Goal: Transaction & Acquisition: Purchase product/service

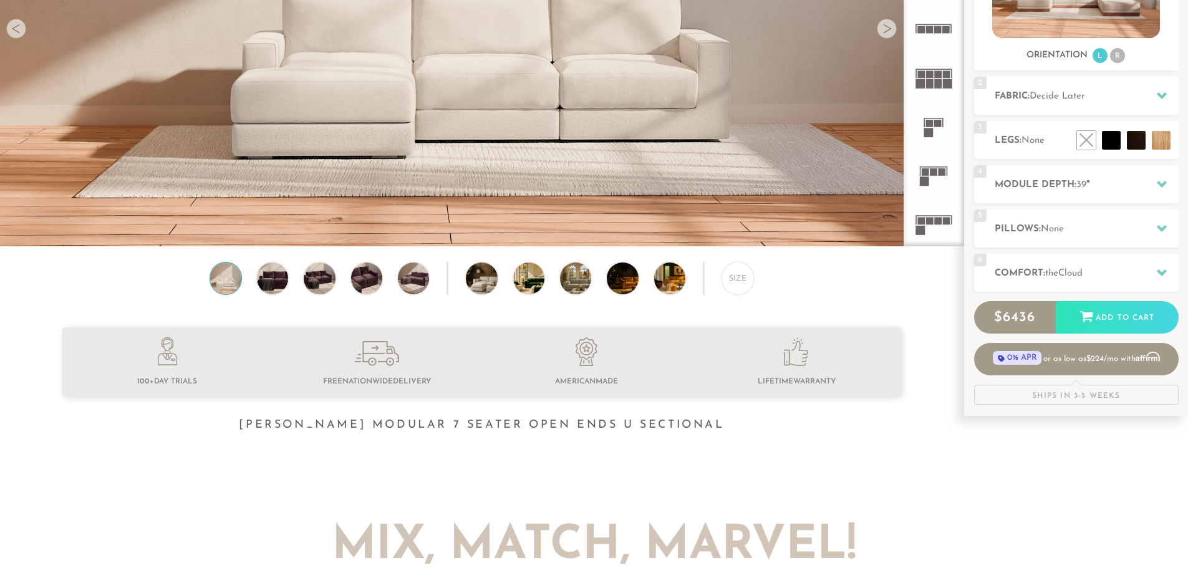
click at [1163, 180] on icon at bounding box center [1162, 184] width 10 height 10
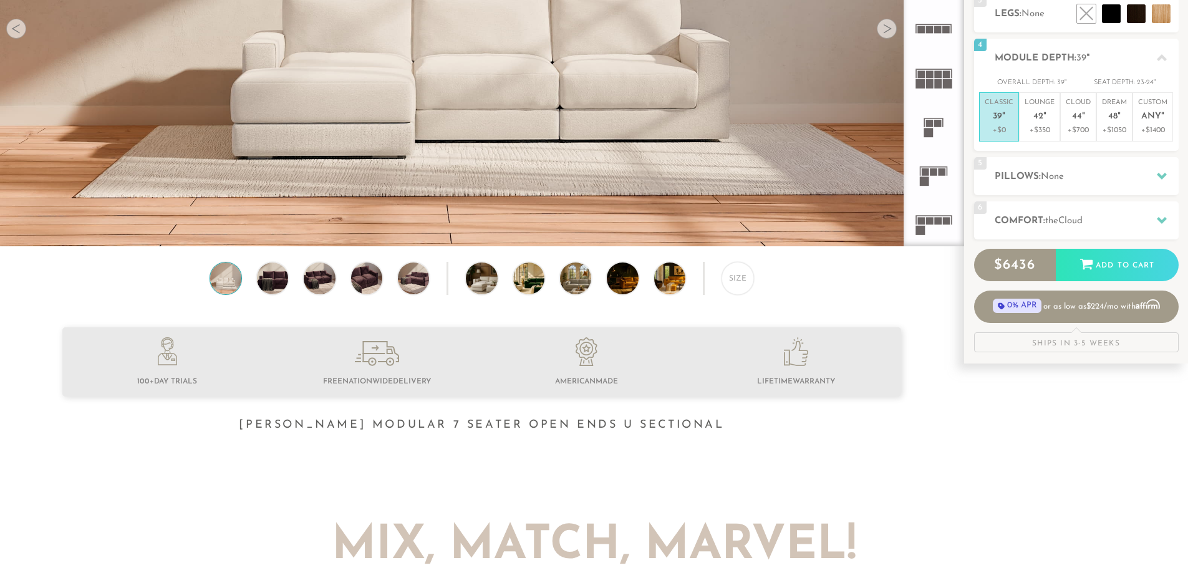
click at [1038, 108] on p "Lounge 42 "" at bounding box center [1040, 111] width 30 height 27
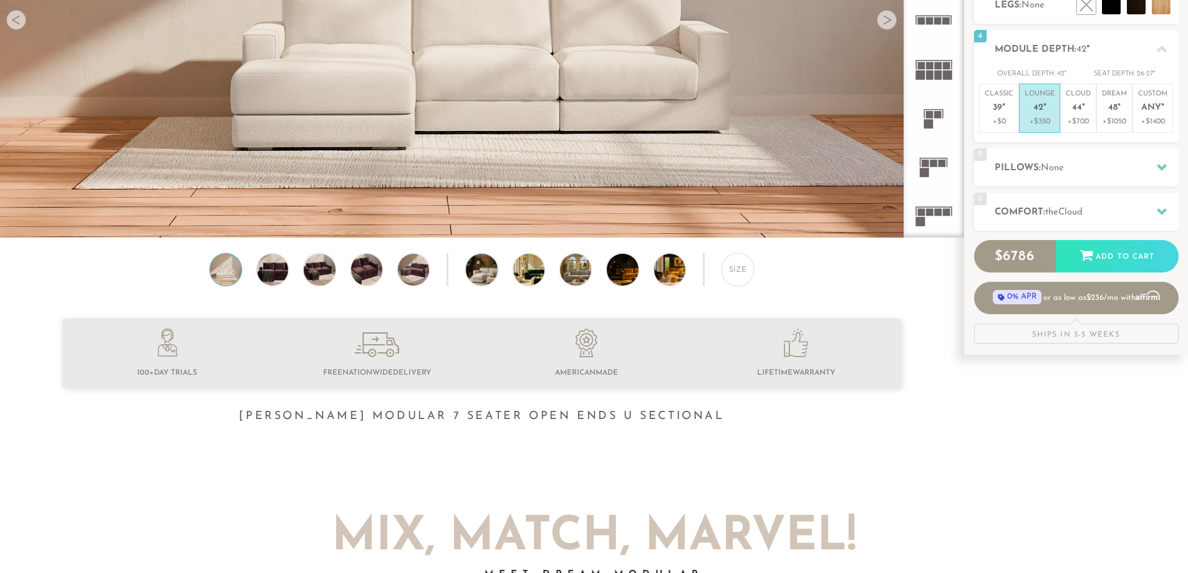
scroll to position [277, 0]
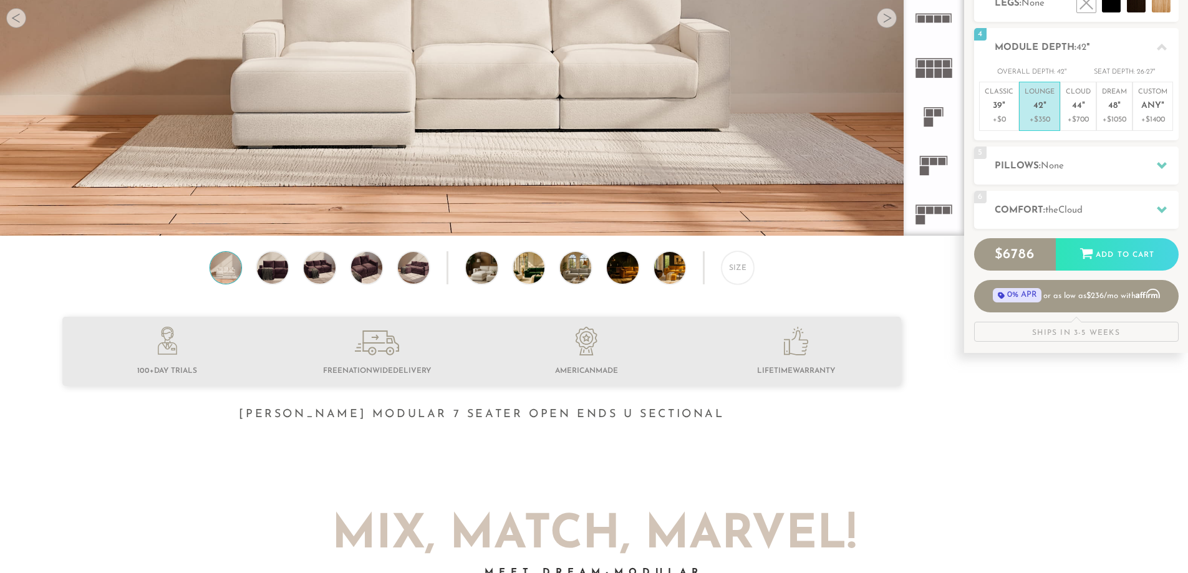
click at [1080, 204] on h2 "Comfort: the Cloud" at bounding box center [1087, 210] width 184 height 14
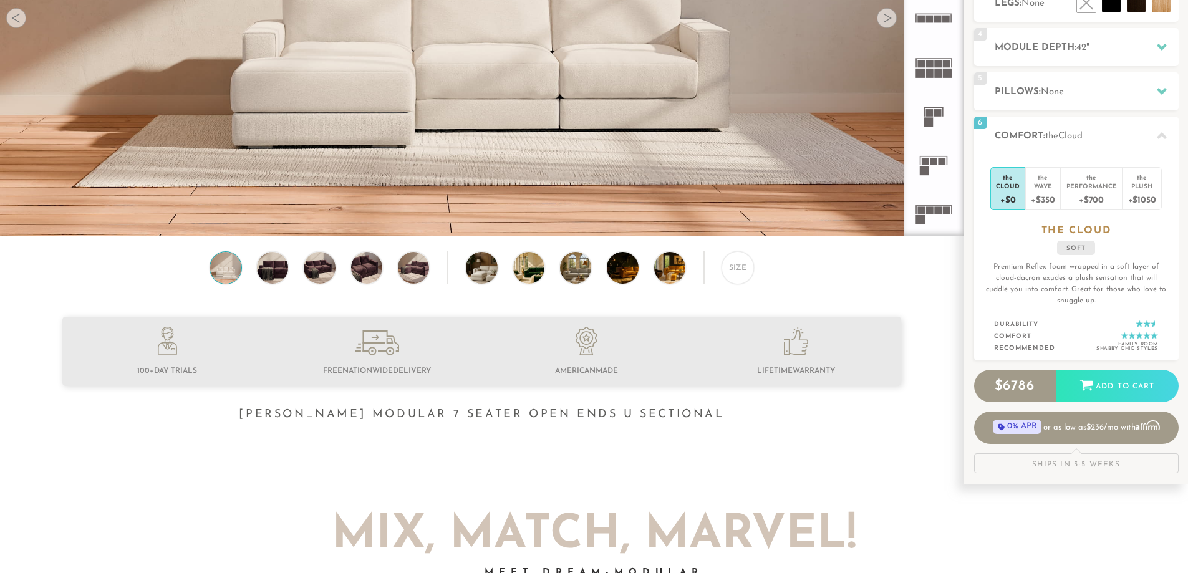
click at [1109, 199] on div "+$700" at bounding box center [1092, 199] width 51 height 18
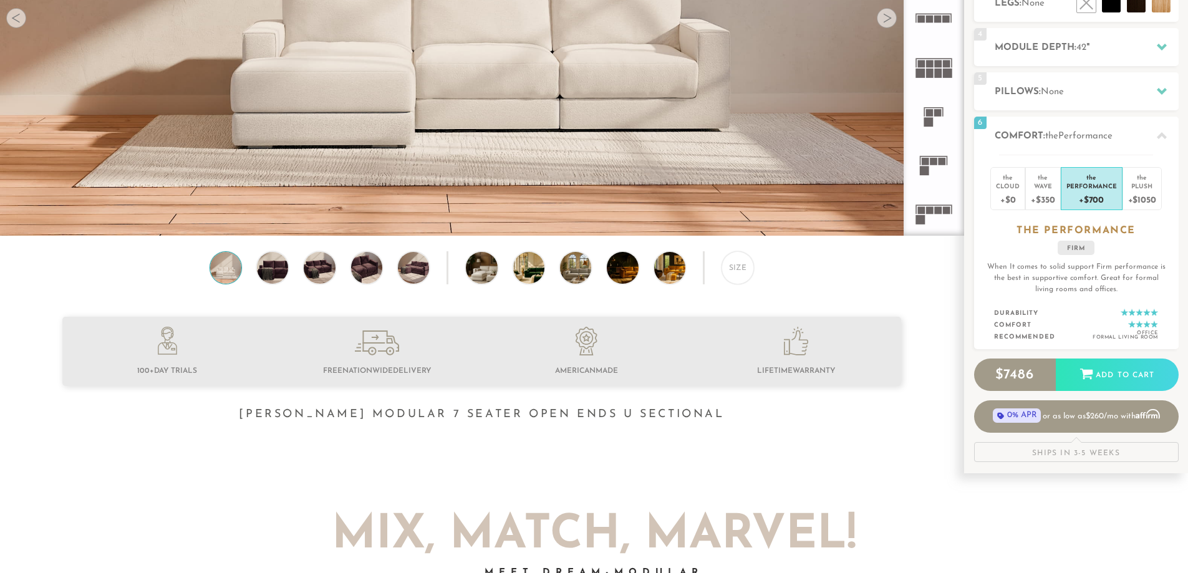
click at [1042, 192] on div "+$350" at bounding box center [1043, 199] width 24 height 18
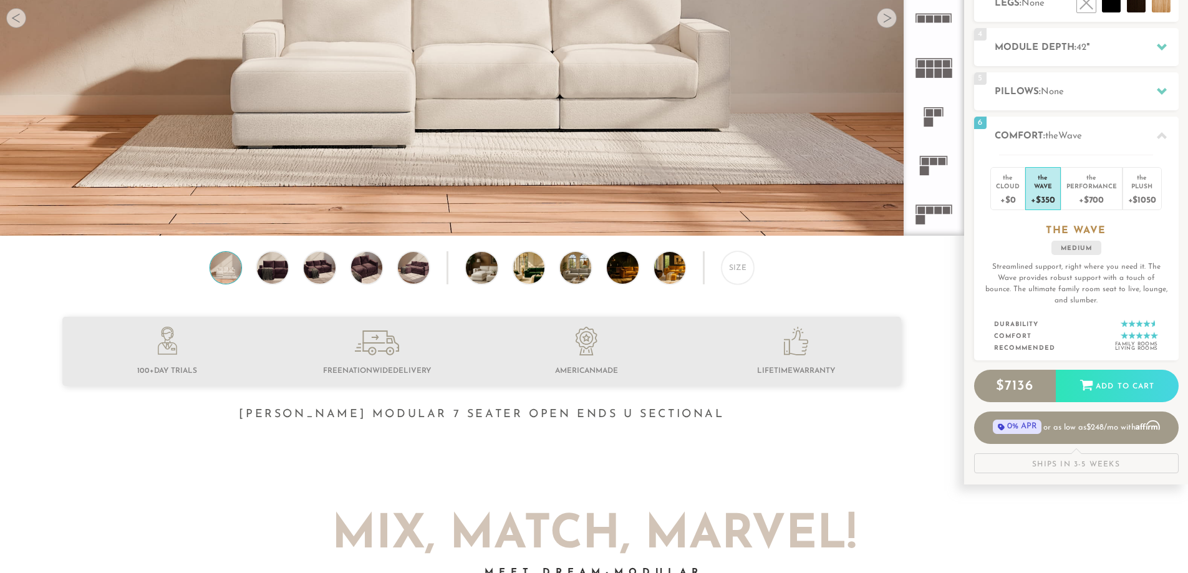
click at [1143, 186] on div "Plush" at bounding box center [1142, 185] width 28 height 9
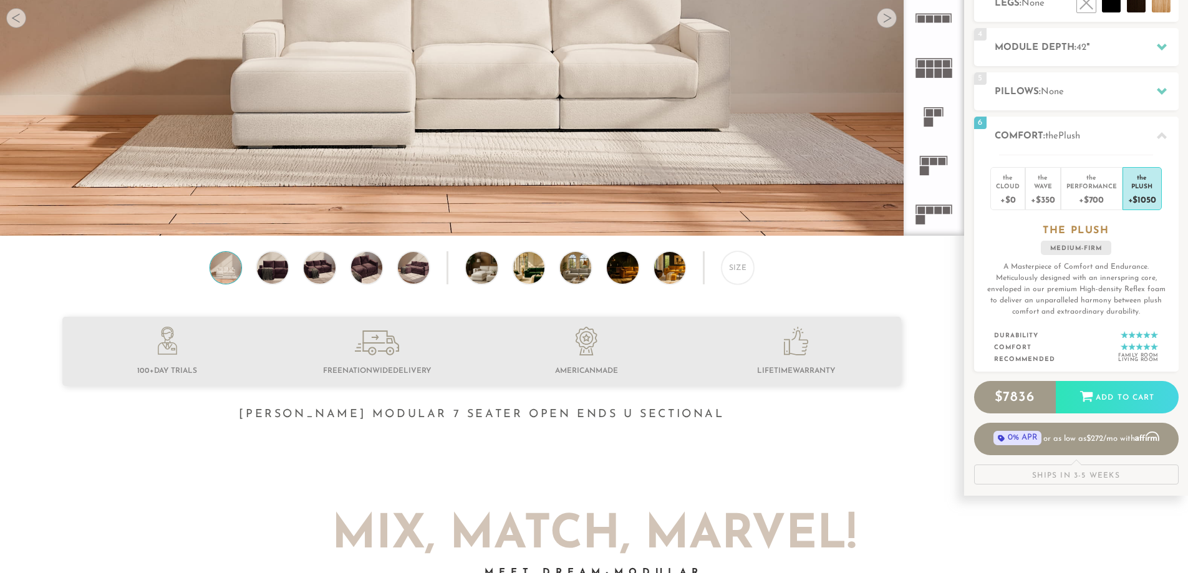
click at [1047, 200] on div "+$350" at bounding box center [1043, 199] width 24 height 18
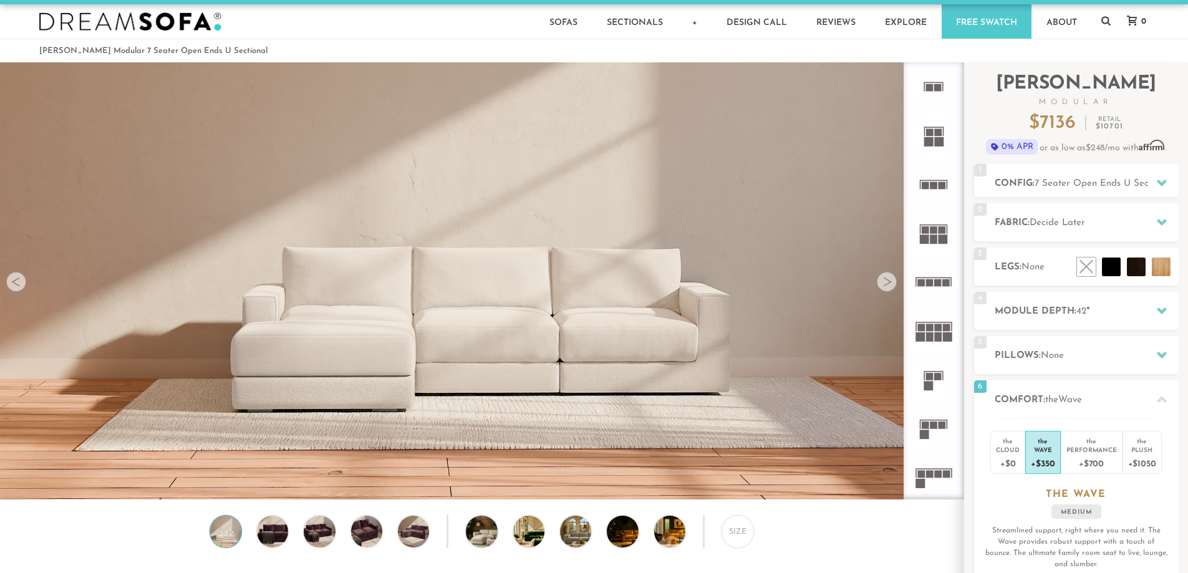
scroll to position [0, 0]
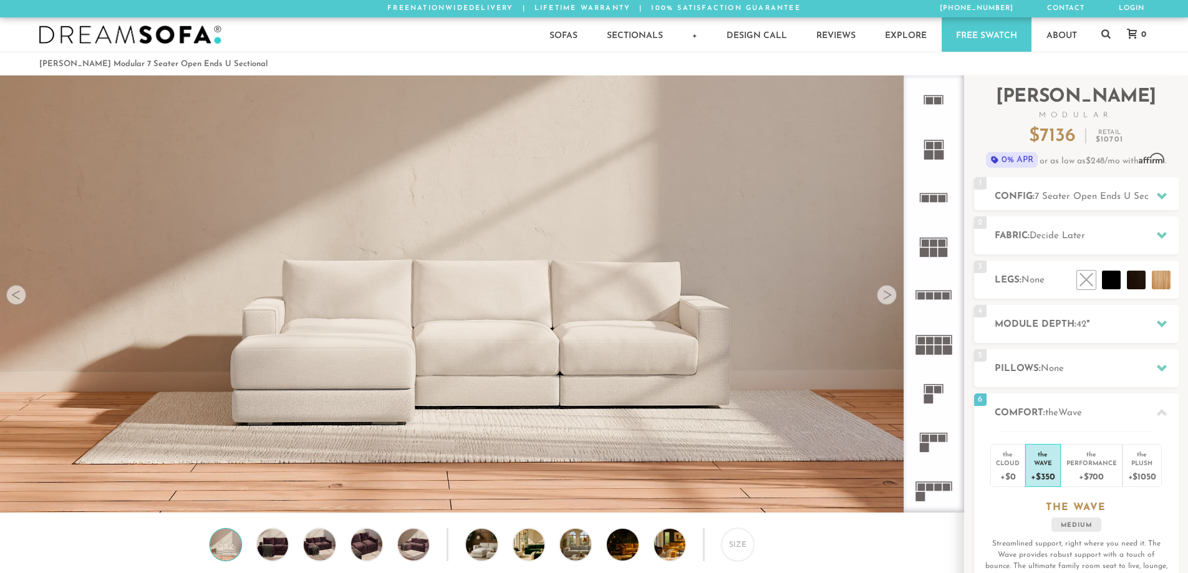
click at [1078, 190] on h2 "Config: 7 Seater Open Ends U Sectional" at bounding box center [1087, 197] width 184 height 14
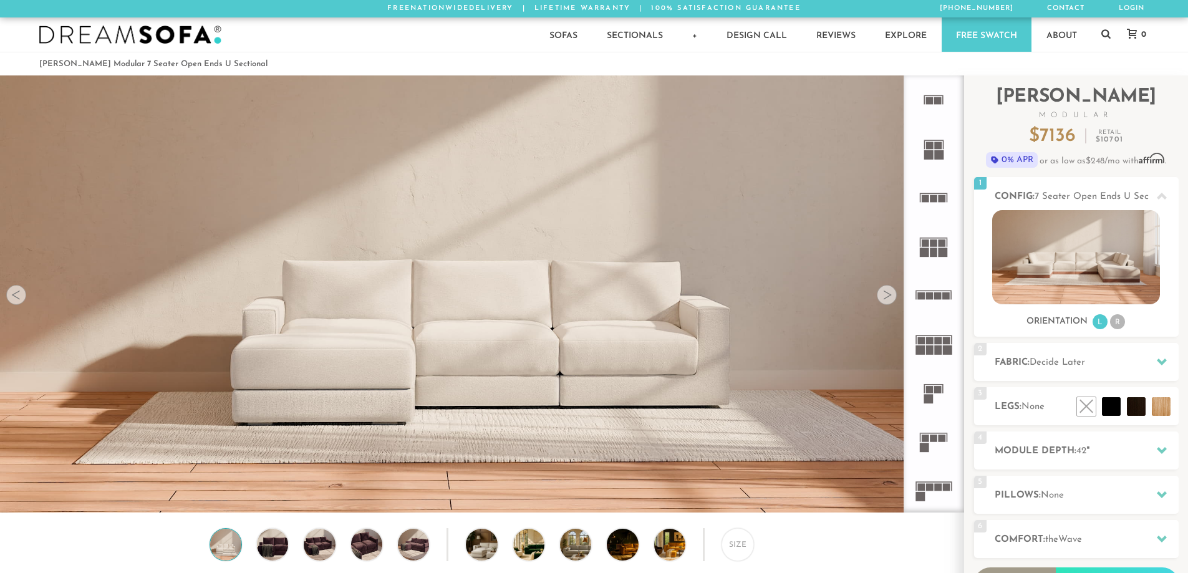
click at [1118, 326] on li "R" at bounding box center [1117, 321] width 15 height 15
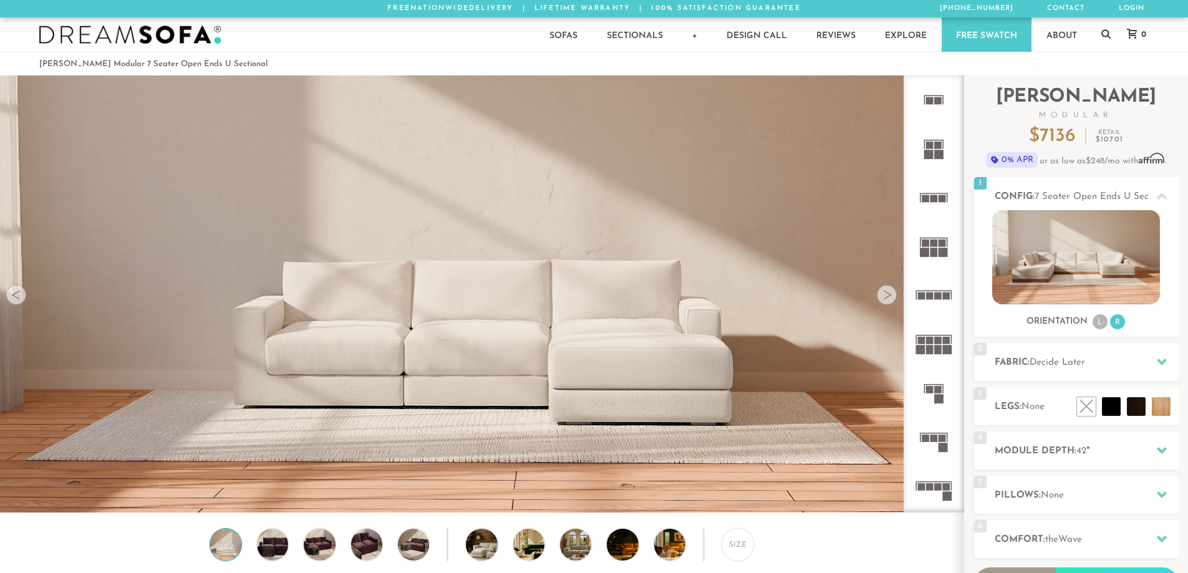
click at [1102, 326] on li "L" at bounding box center [1100, 321] width 15 height 15
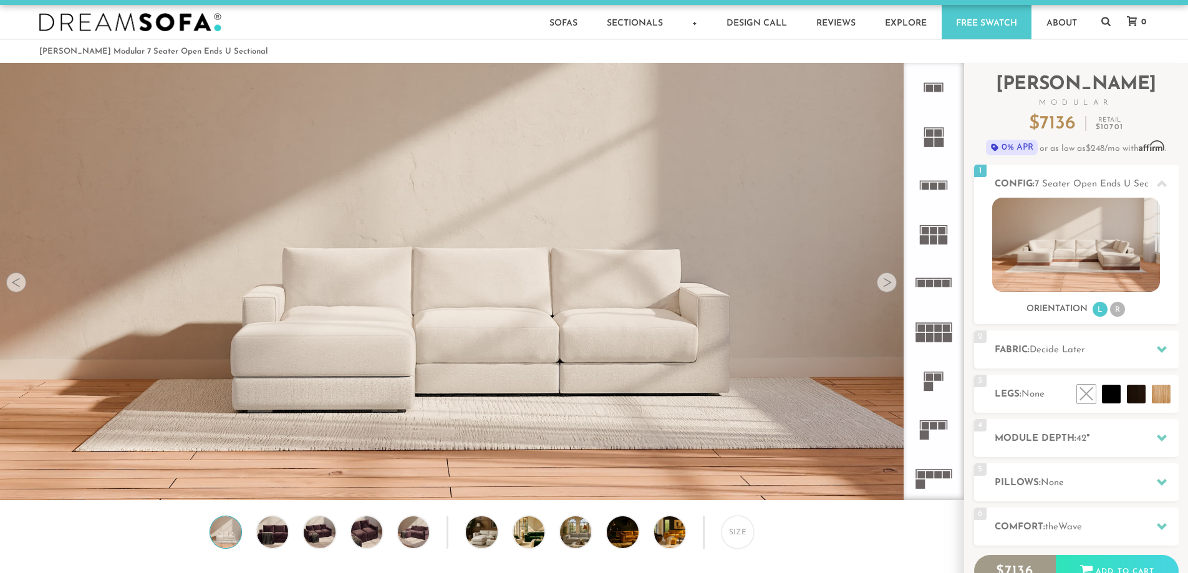
scroll to position [12, 0]
click at [1158, 394] on li at bounding box center [1161, 394] width 19 height 19
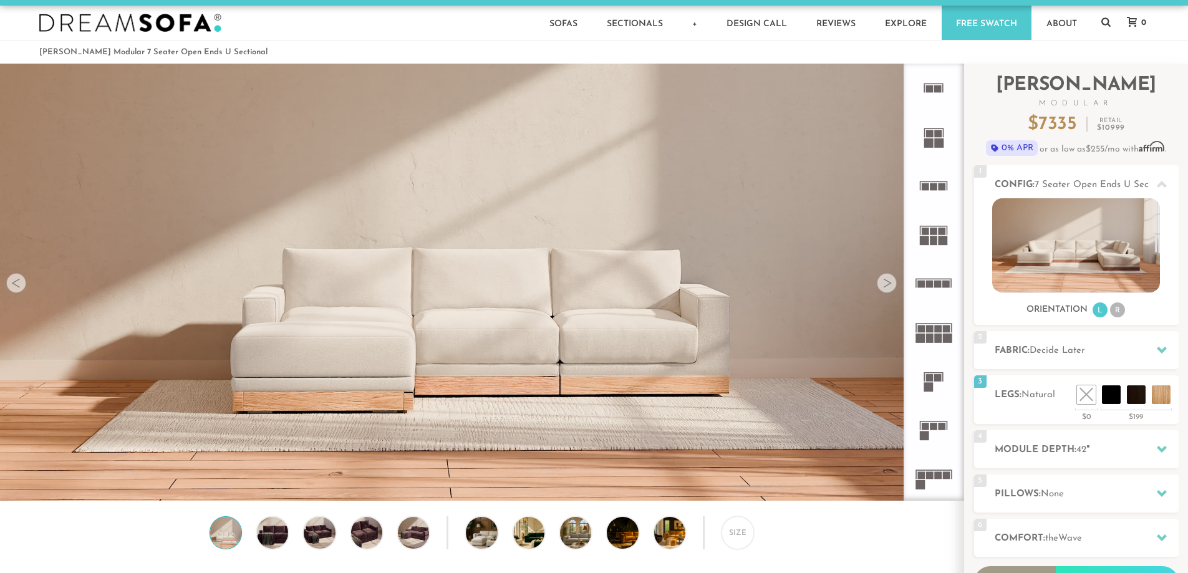
click at [1092, 403] on li at bounding box center [1086, 394] width 19 height 19
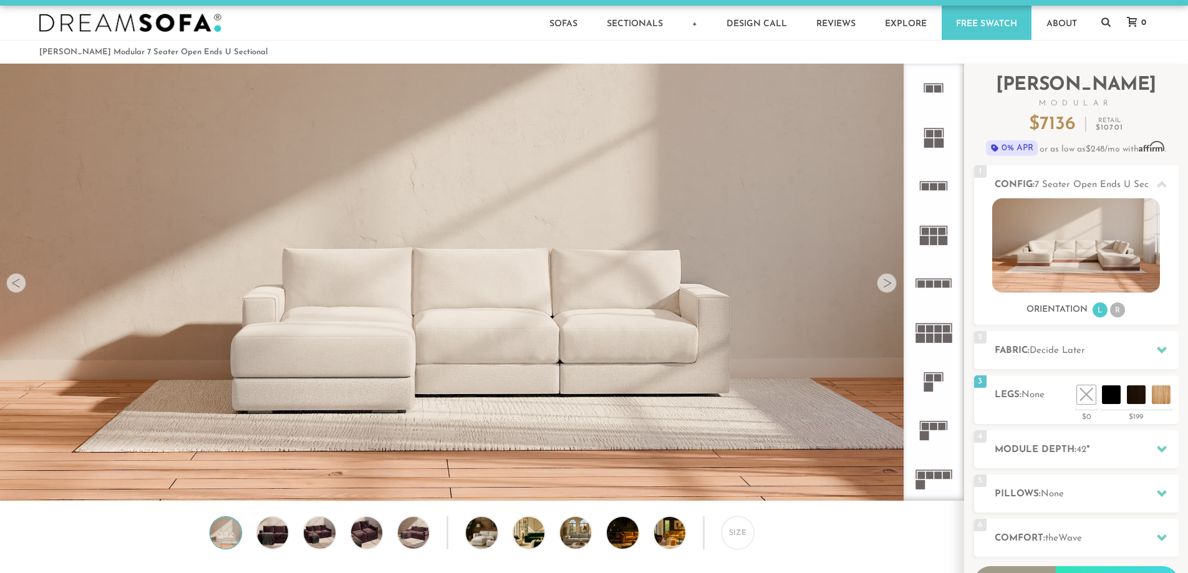
click at [1153, 393] on li at bounding box center [1161, 394] width 19 height 19
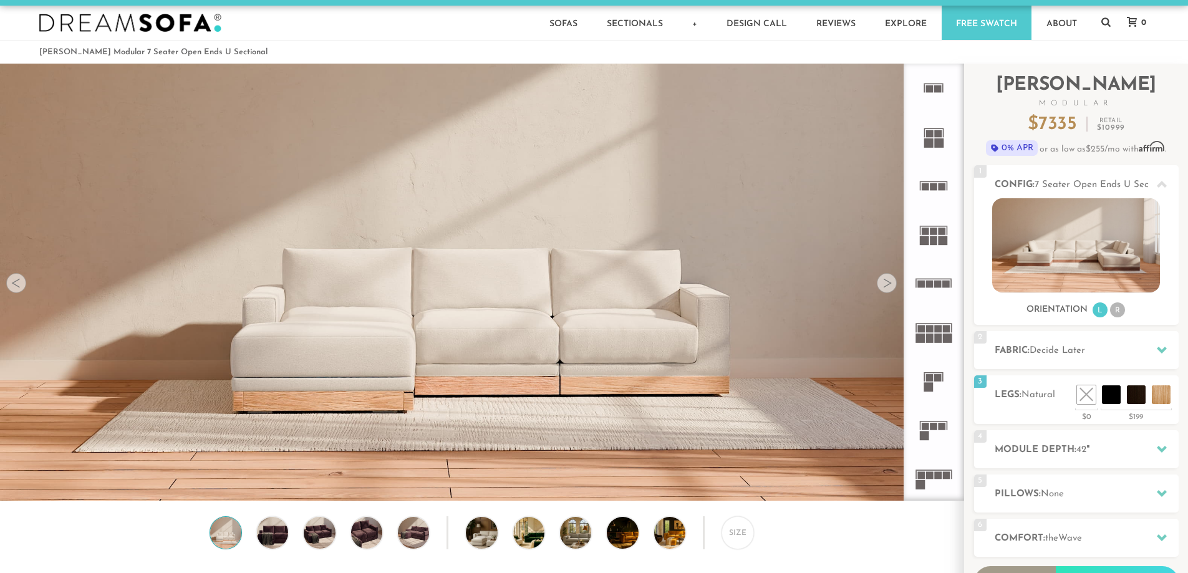
click at [1152, 390] on li at bounding box center [1161, 394] width 19 height 19
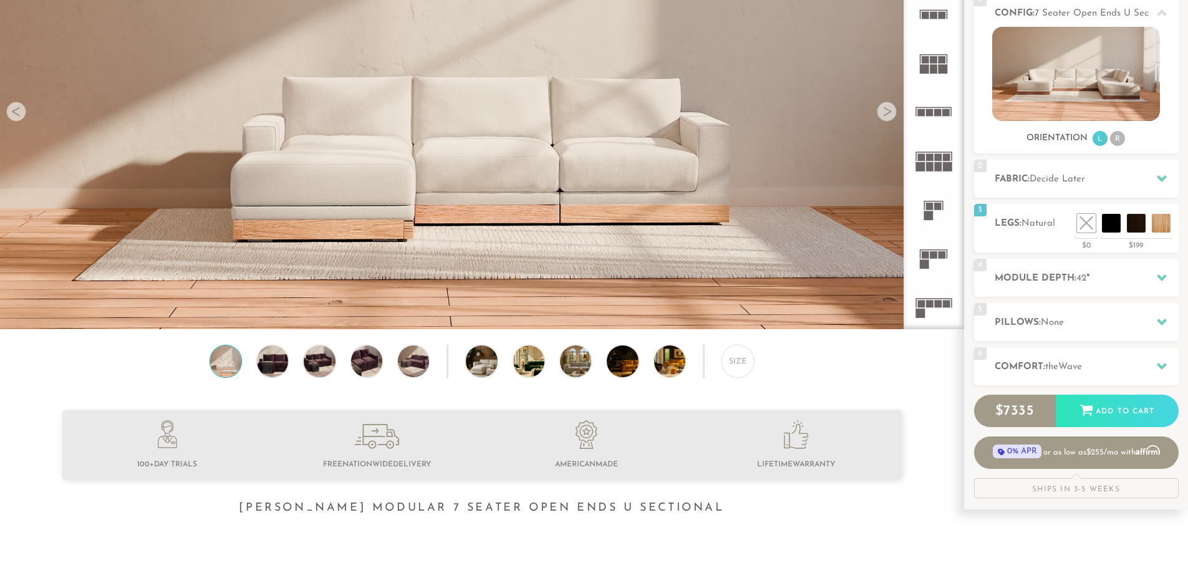
scroll to position [181, 0]
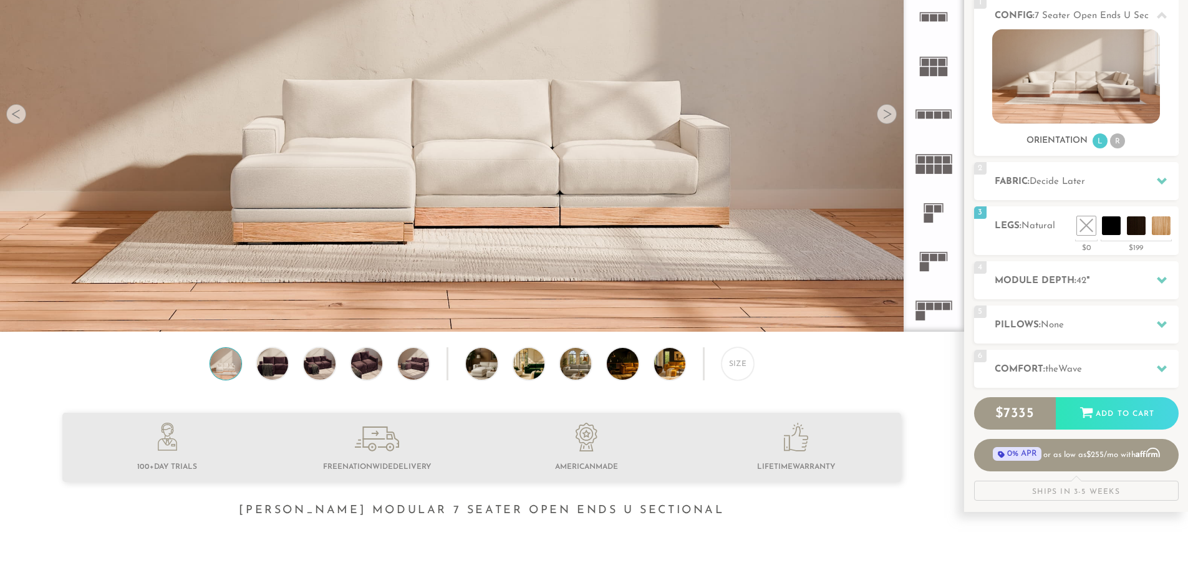
click at [1105, 370] on h2 "Comfort: the Wave" at bounding box center [1087, 369] width 184 height 14
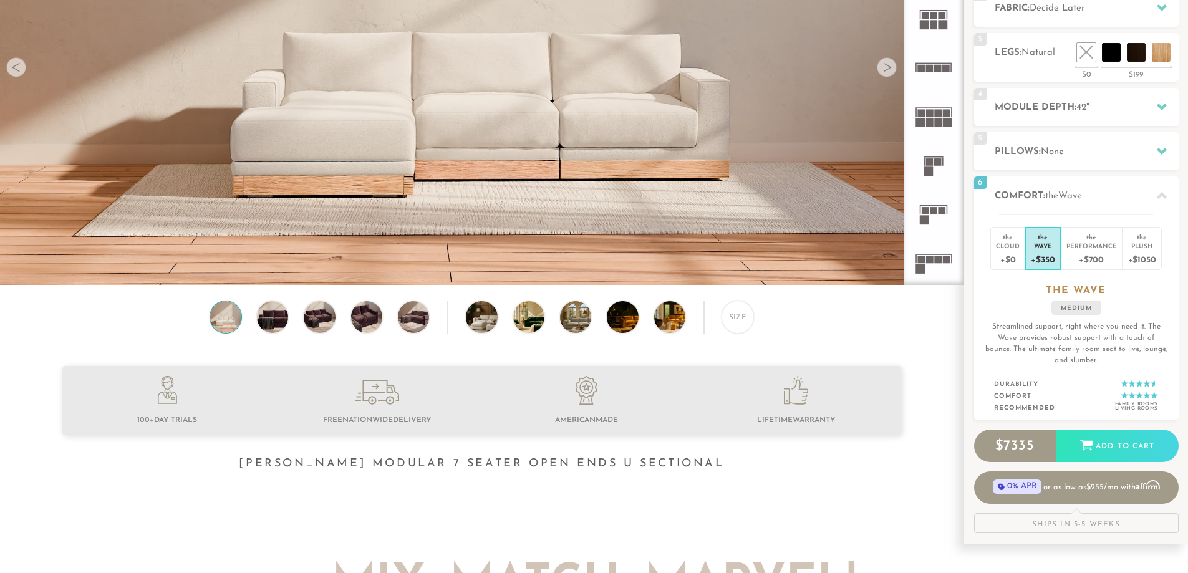
scroll to position [238, 0]
